Goal: Obtain resource: Obtain resource

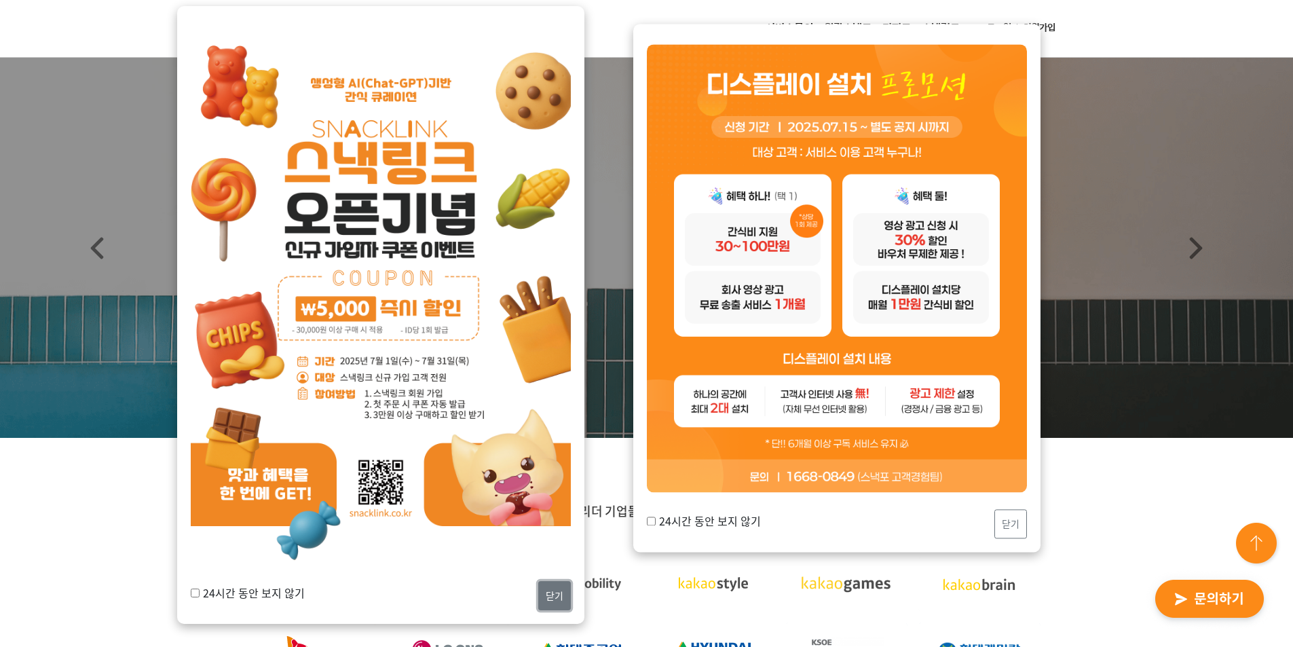
click at [555, 604] on button "닫기" at bounding box center [554, 595] width 33 height 29
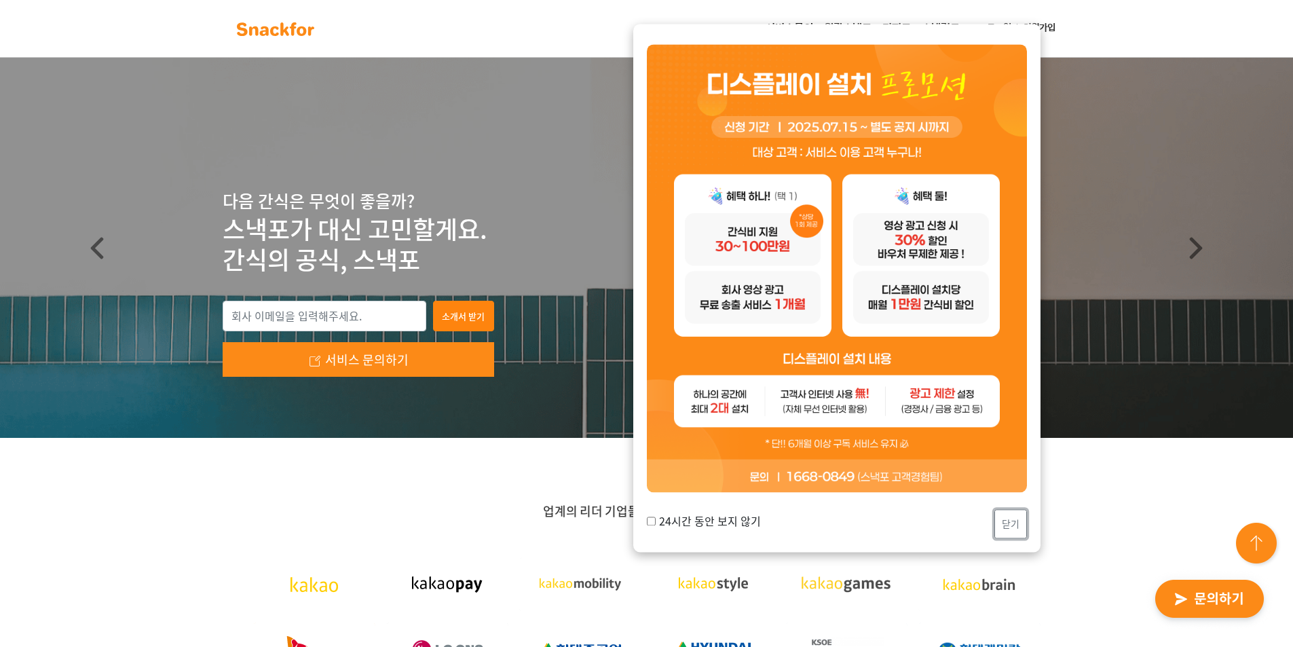
click at [1006, 517] on button "닫기" at bounding box center [1011, 523] width 33 height 29
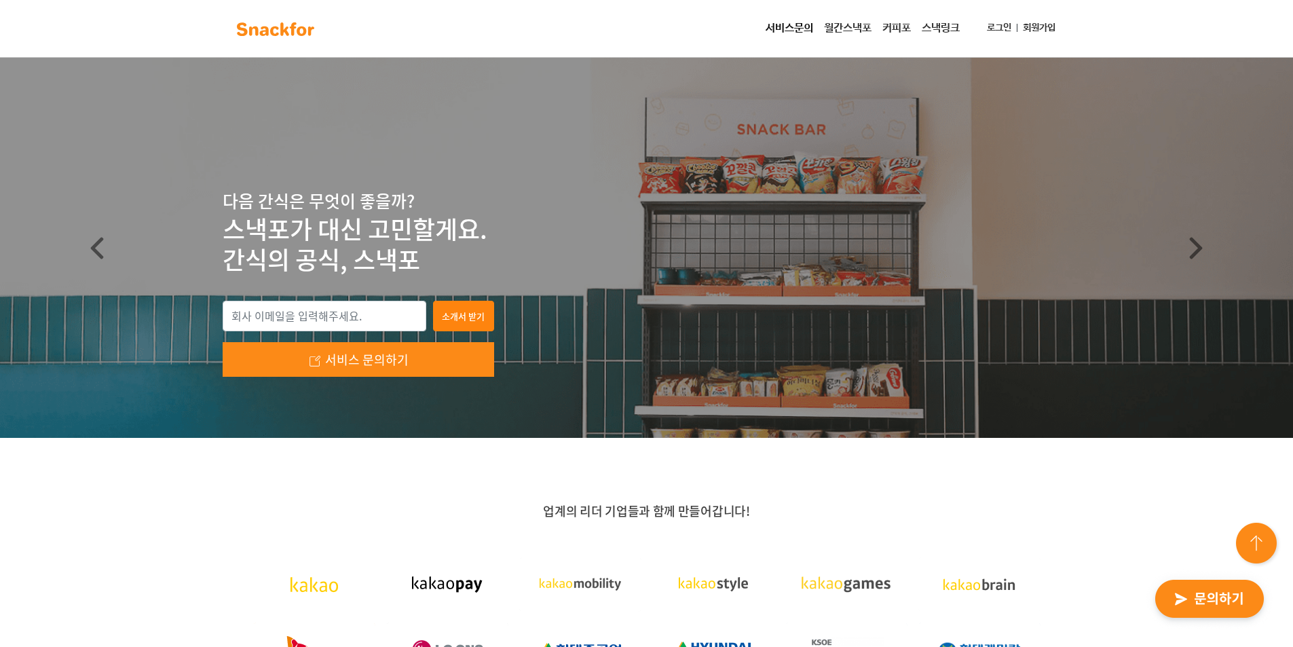
click at [371, 334] on div "소개서 받기 서비스 문의하기" at bounding box center [359, 339] width 272 height 77
click at [374, 326] on input "email" at bounding box center [325, 316] width 204 height 31
type input "ㅓ"
type input "jskwak@theksa.or.kr"
click at [459, 318] on button "소개서 받기" at bounding box center [463, 316] width 61 height 31
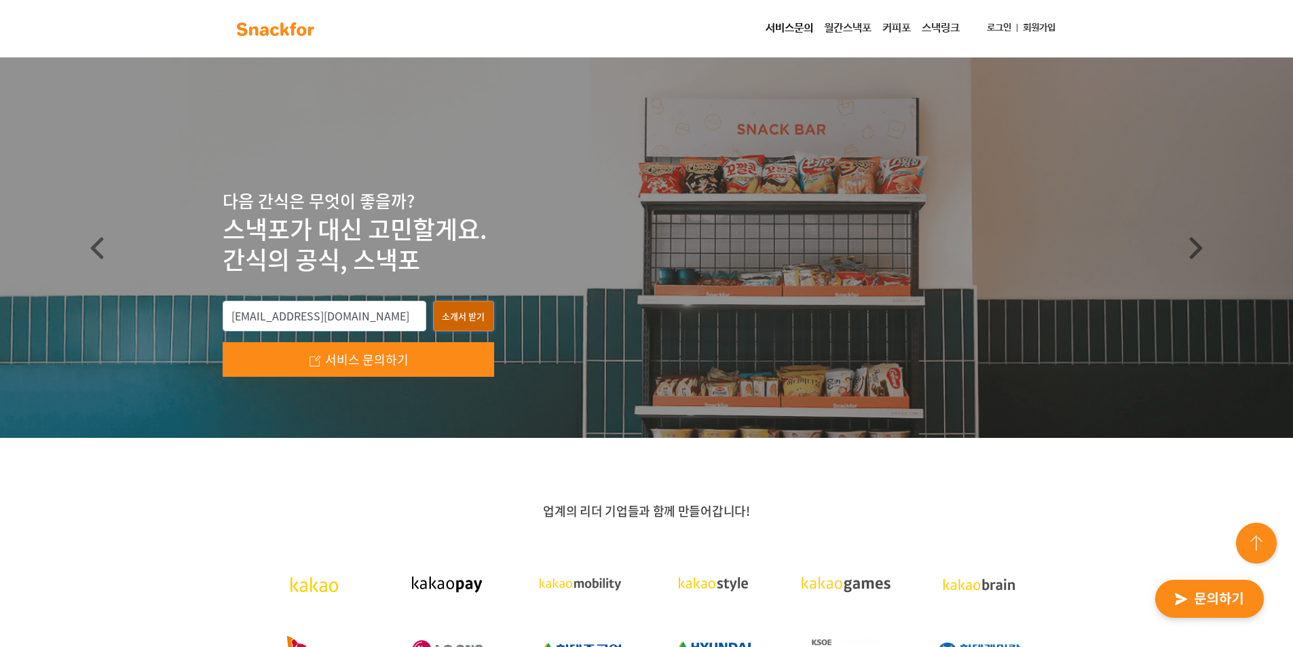
type input "jskwak@theksa.or.kr"
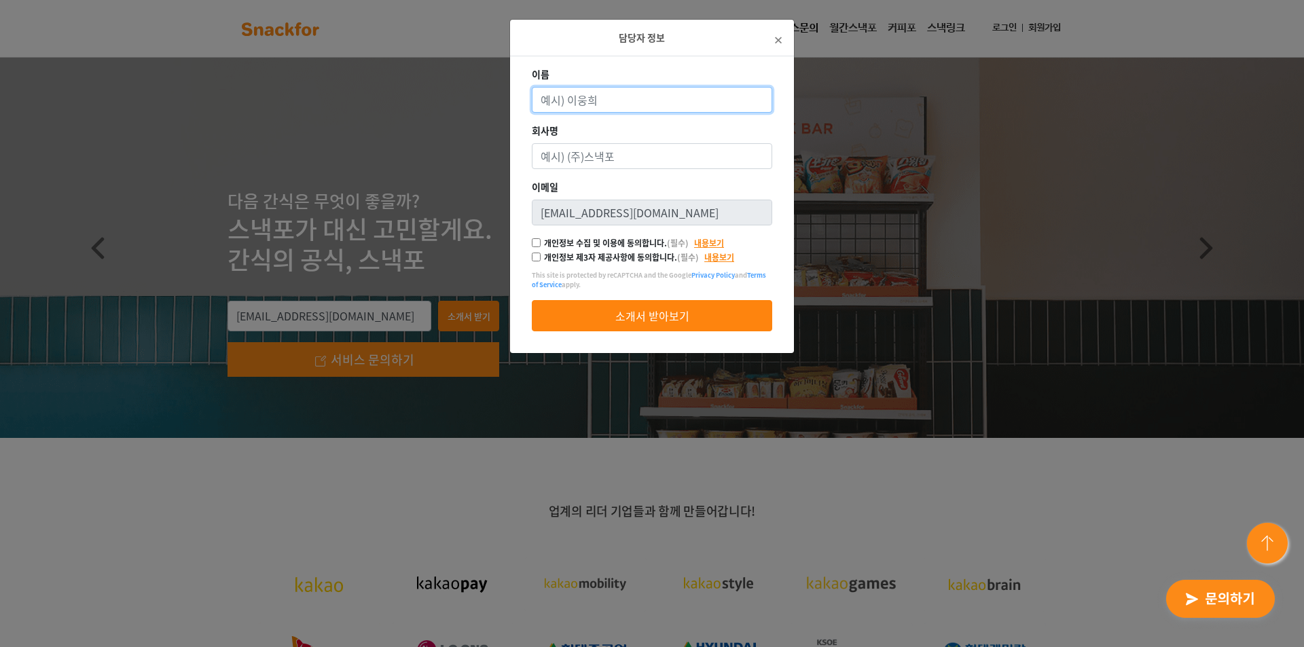
click at [714, 98] on input "이름" at bounding box center [652, 100] width 240 height 26
type input "r"
type input "곽진성"
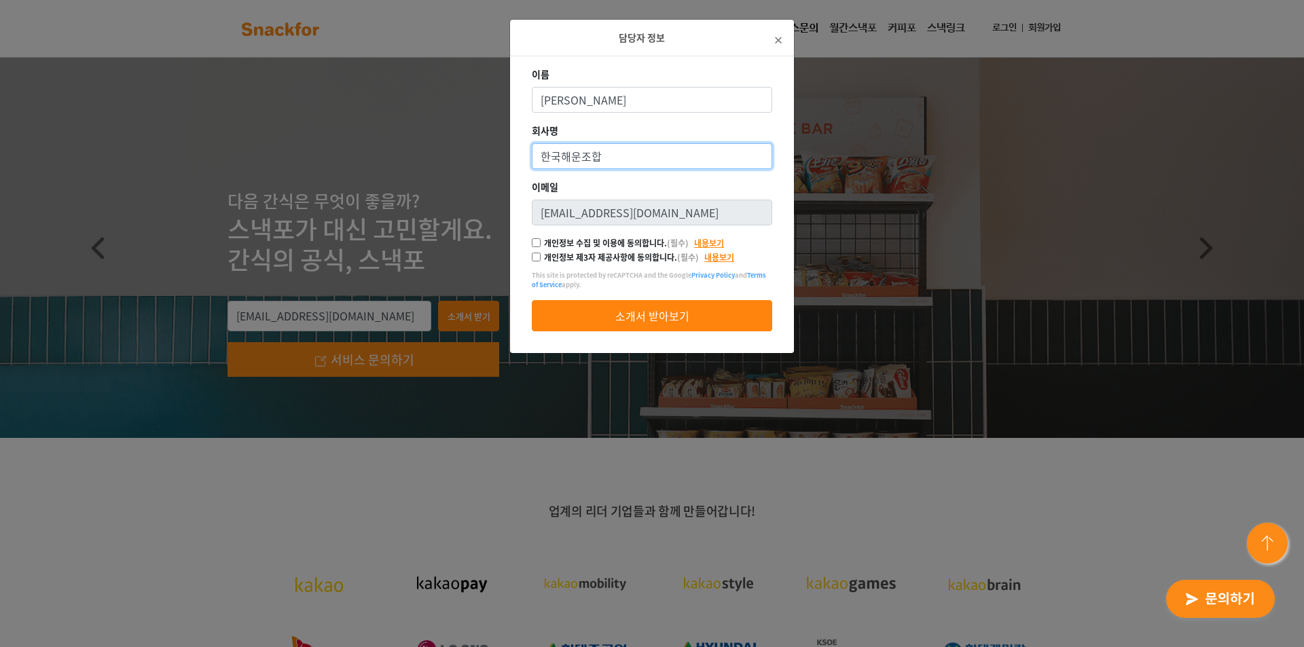
type input "한국해운조합"
click at [650, 240] on label "개인정보 수집 및 이용에 동의합니다. (필수)" at bounding box center [616, 243] width 145 height 12
click at [540, 240] on input "개인정보 수집 및 이용에 동의합니다. (필수)" at bounding box center [536, 242] width 9 height 9
checkbox input "true"
click at [648, 256] on label "개인정보 제3자 제공사항에 동의합니다. (필수)" at bounding box center [621, 257] width 155 height 12
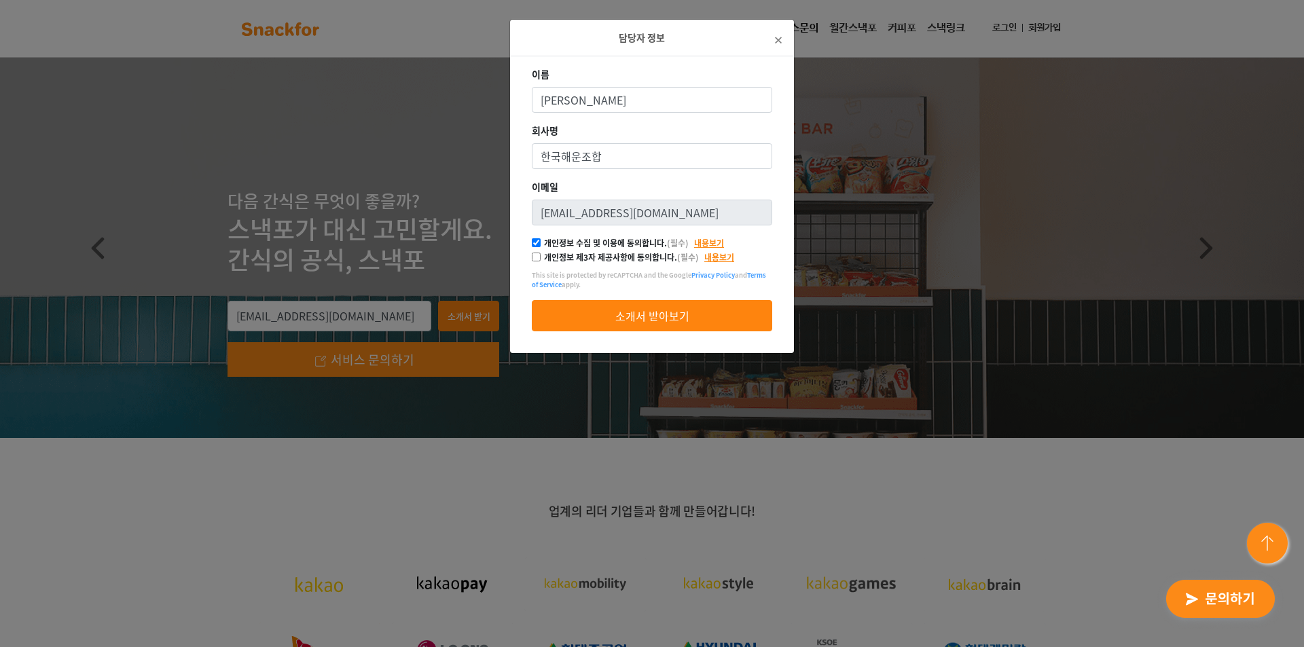
click at [540, 256] on input "개인정보 제3자 제공사항에 동의합니다. (필수)" at bounding box center [536, 257] width 9 height 9
checkbox input "true"
click at [650, 306] on button "소개서 받아보기" at bounding box center [652, 315] width 240 height 31
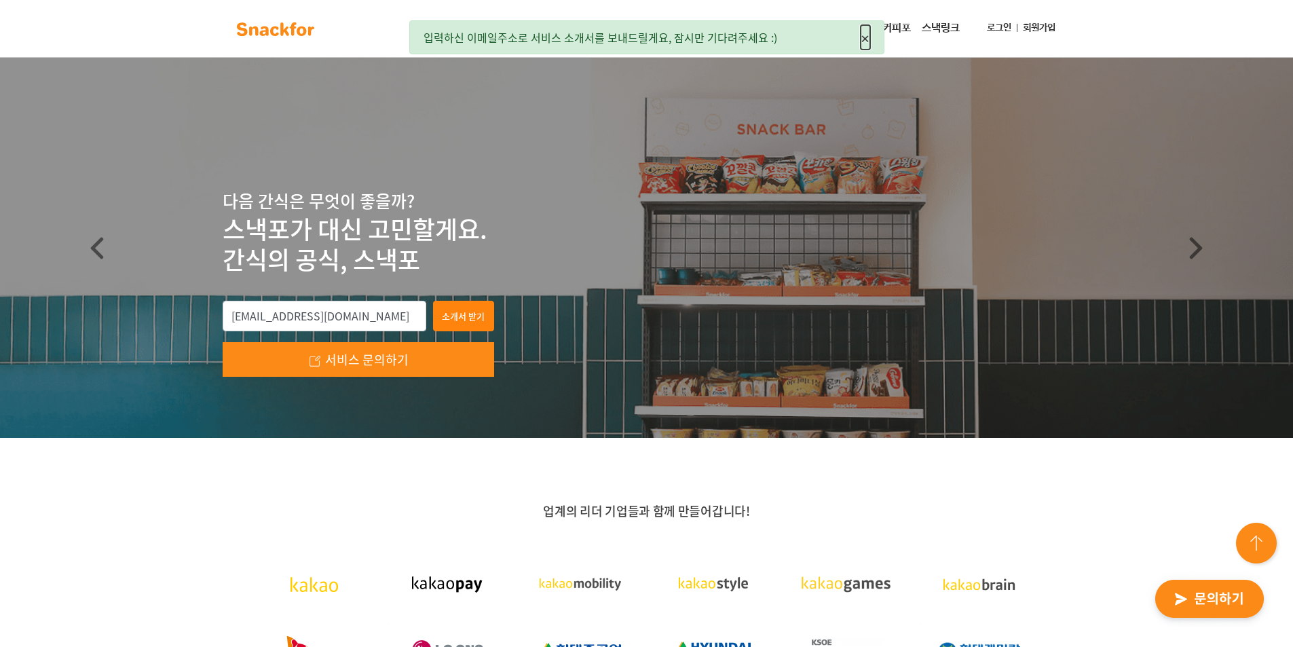
click at [866, 37] on span "×" at bounding box center [866, 37] width 10 height 24
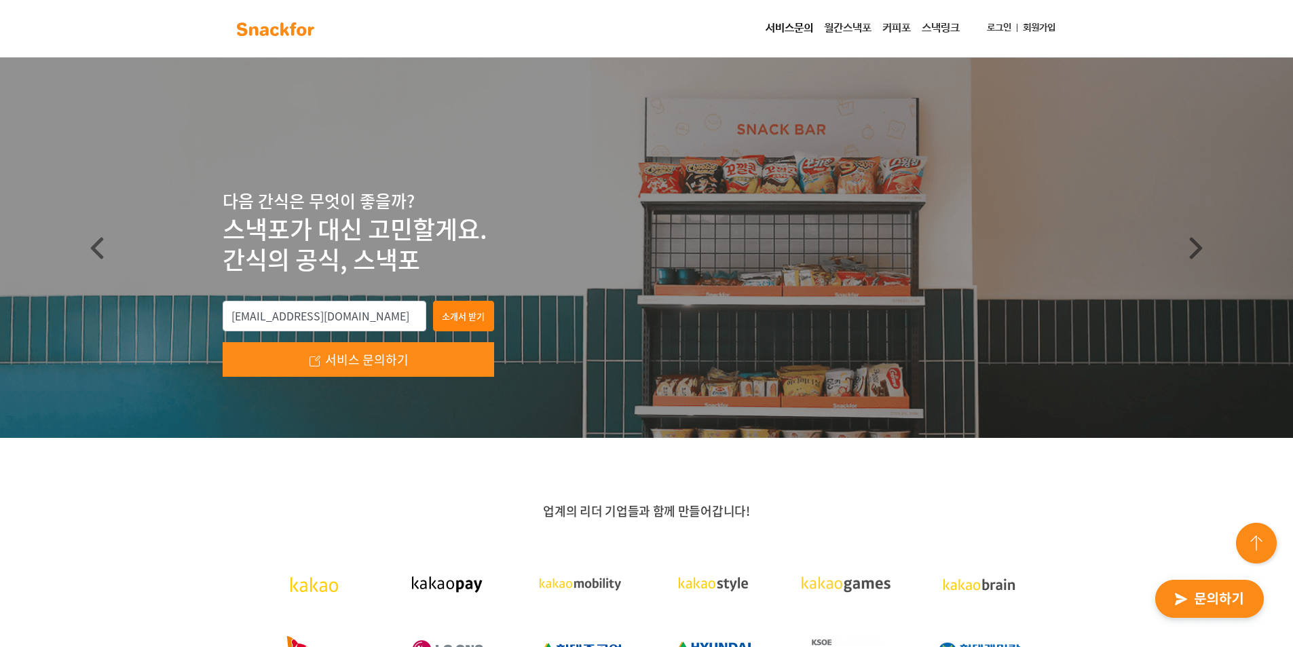
click at [887, 29] on link "커피포" at bounding box center [896, 28] width 39 height 27
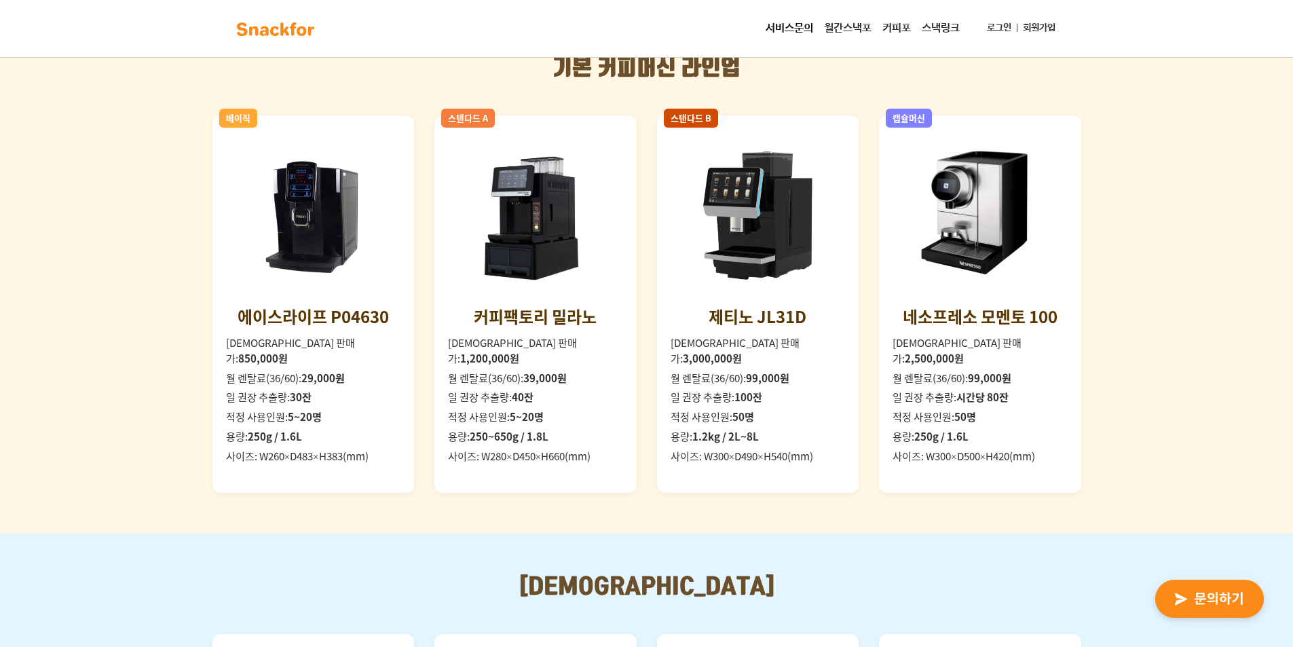
scroll to position [1290, 0]
